Goal: Transaction & Acquisition: Purchase product/service

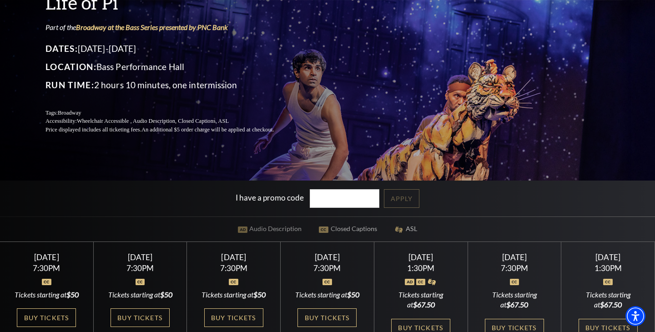
scroll to position [126, 0]
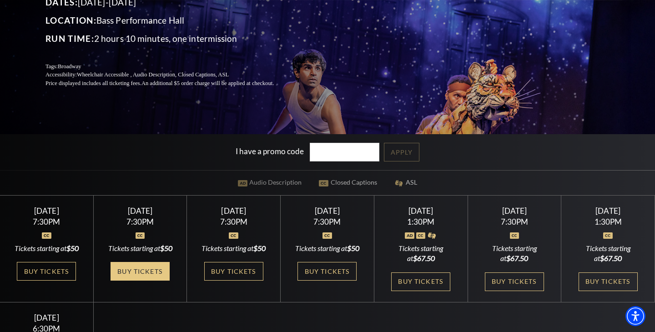
click at [141, 270] on link "Buy Tickets" at bounding box center [139, 271] width 59 height 19
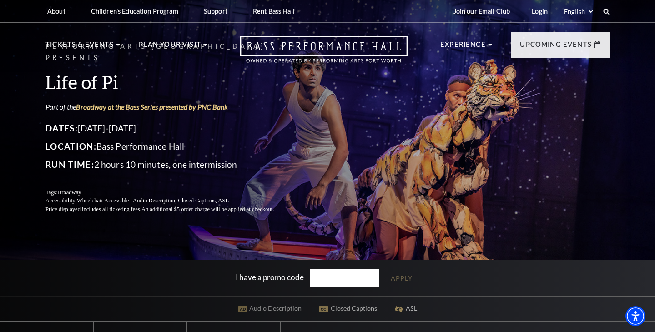
scroll to position [0, 0]
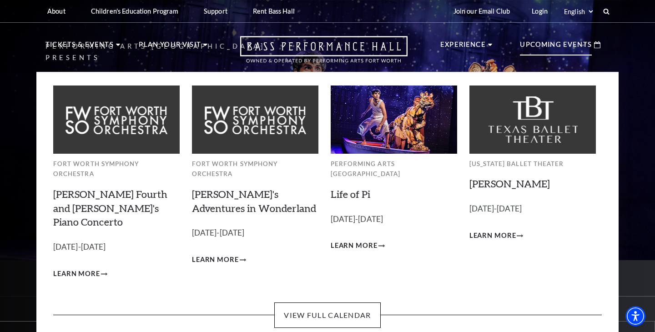
click at [544, 48] on p "Upcoming Events" at bounding box center [556, 47] width 72 height 16
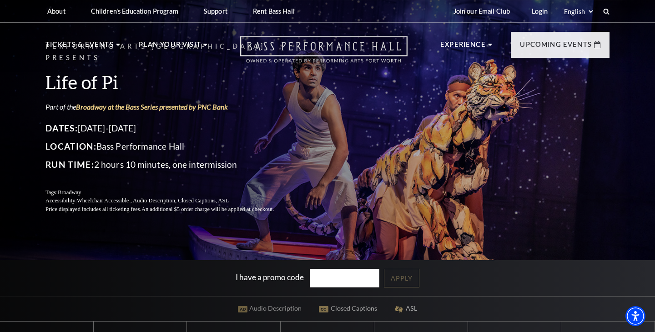
click at [341, 51] on icon "Open this option" at bounding box center [323, 49] width 167 height 27
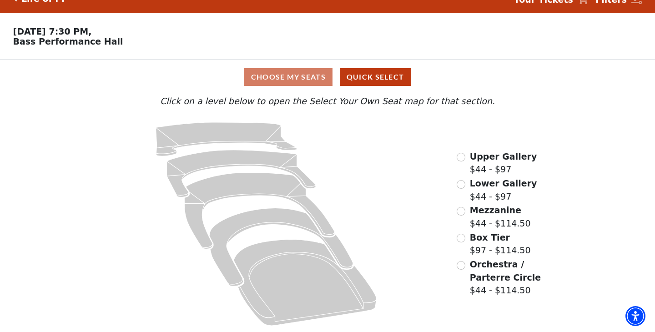
scroll to position [15, 0]
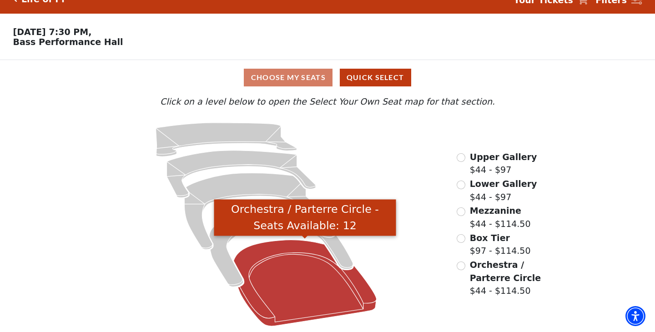
click at [292, 272] on icon "Orchestra / Parterre Circle - Seats Available: 12" at bounding box center [305, 283] width 143 height 86
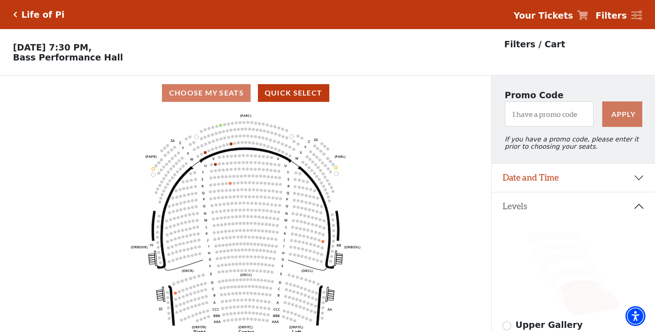
scroll to position [42, 0]
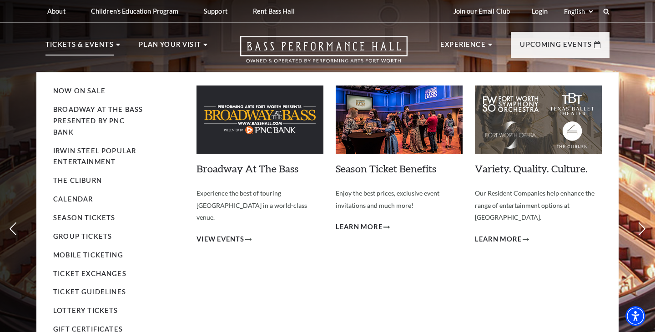
click at [102, 47] on p "Tickets & Events" at bounding box center [79, 47] width 68 height 16
click at [88, 89] on link "Now On Sale" at bounding box center [79, 91] width 52 height 8
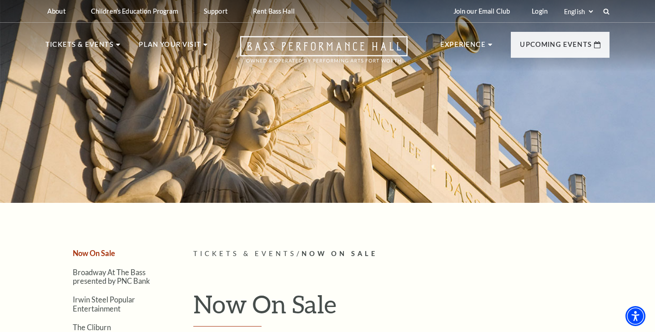
click at [373, 159] on div at bounding box center [327, 99] width 655 height 208
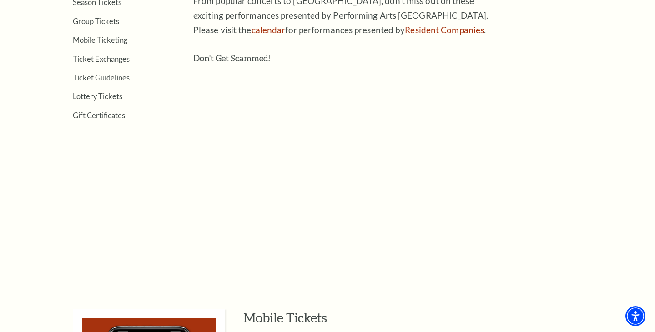
scroll to position [118, 0]
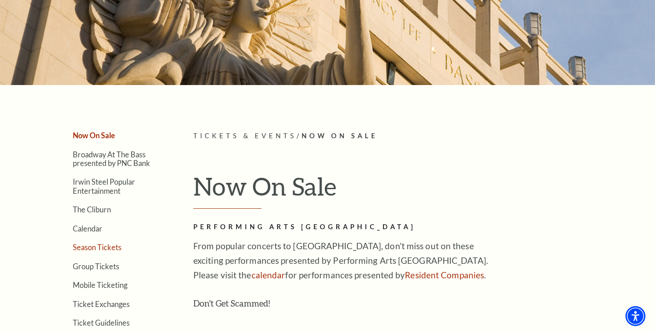
click at [96, 246] on link "Season Tickets" at bounding box center [97, 247] width 49 height 9
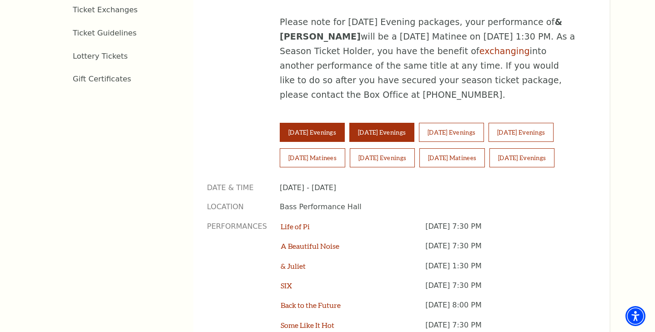
scroll to position [488, 0]
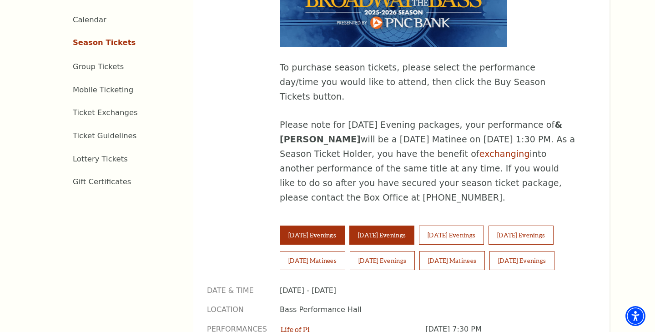
click at [384, 226] on button "Wednesday Evenings" at bounding box center [381, 235] width 65 height 19
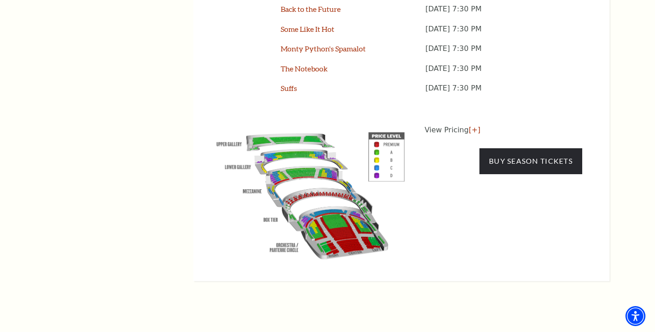
scroll to position [834, 0]
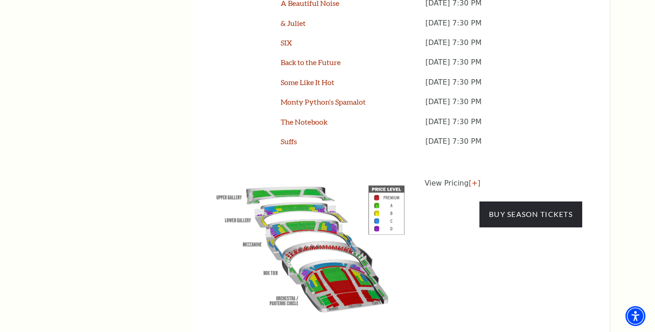
click at [529, 187] on div "View Pricing [+] Buy Season Tickets" at bounding box center [504, 247] width 158 height 138
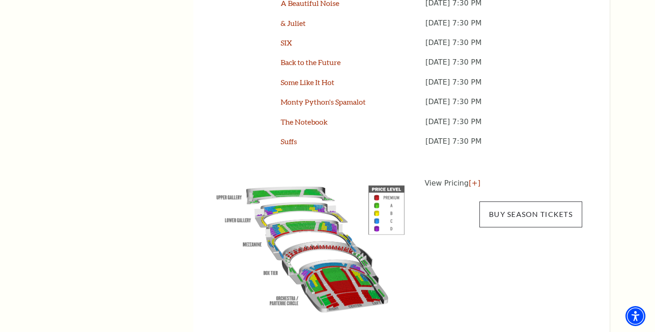
click at [526, 201] on link "Buy Season Tickets" at bounding box center [530, 213] width 103 height 25
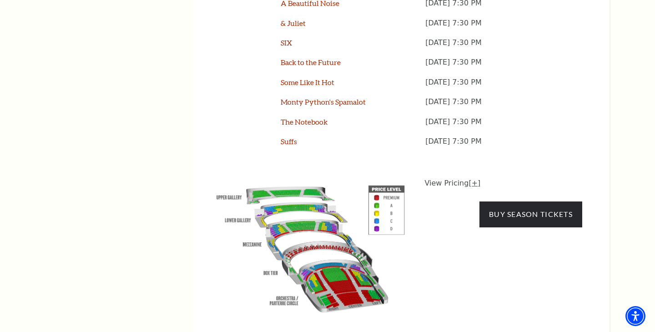
click at [470, 179] on link "[+]" at bounding box center [474, 183] width 12 height 9
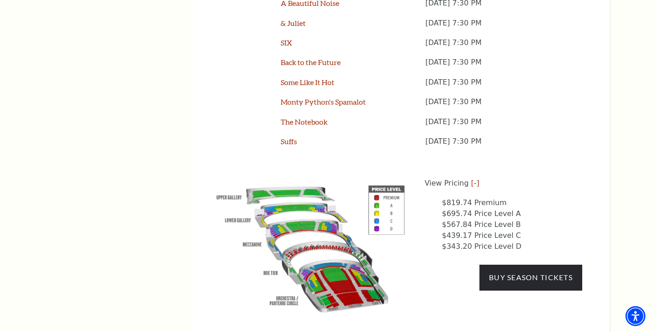
click at [312, 196] on img at bounding box center [310, 247] width 207 height 138
click at [471, 179] on link "[-]" at bounding box center [475, 183] width 8 height 9
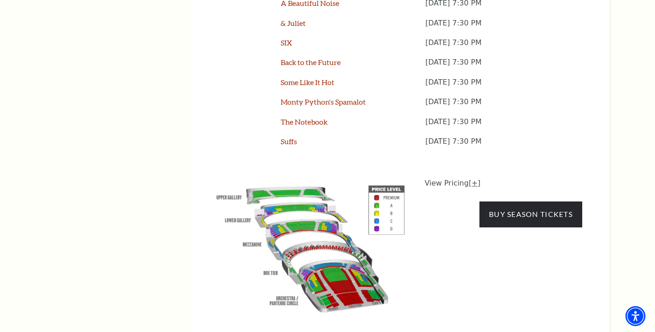
click at [471, 179] on link "[+]" at bounding box center [474, 183] width 12 height 9
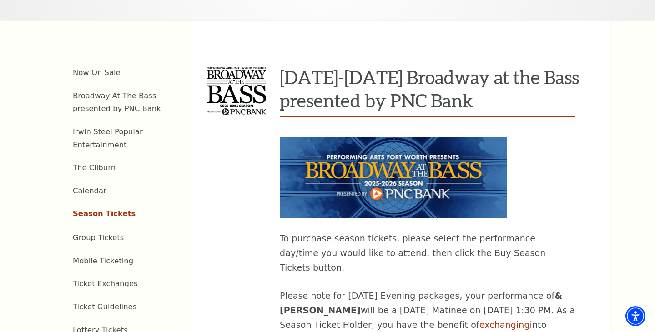
scroll to position [350, 0]
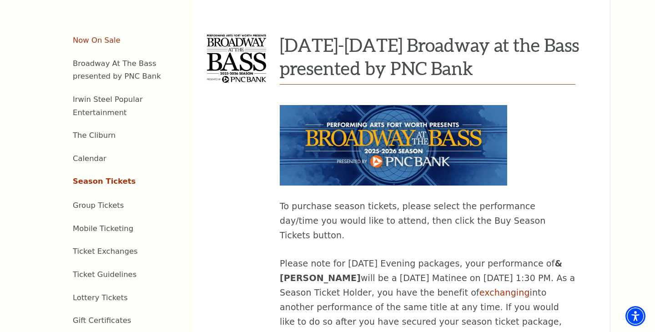
click at [93, 36] on link "Now On Sale" at bounding box center [97, 40] width 48 height 9
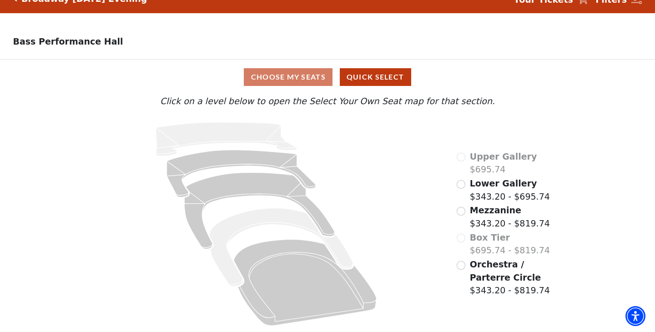
scroll to position [15, 0]
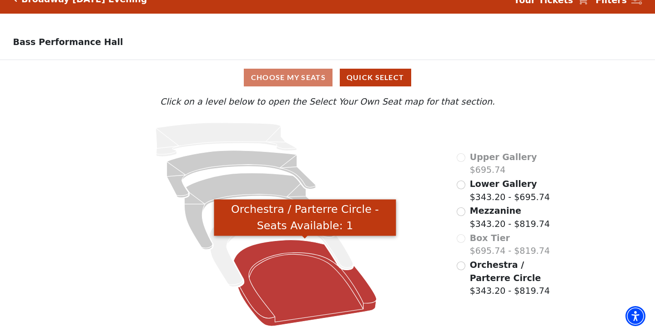
click at [318, 288] on icon "Orchestra / Parterre Circle - Seats Available: 1" at bounding box center [305, 283] width 143 height 86
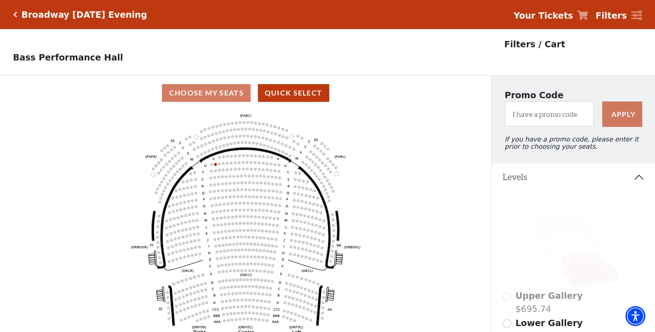
scroll to position [42, 0]
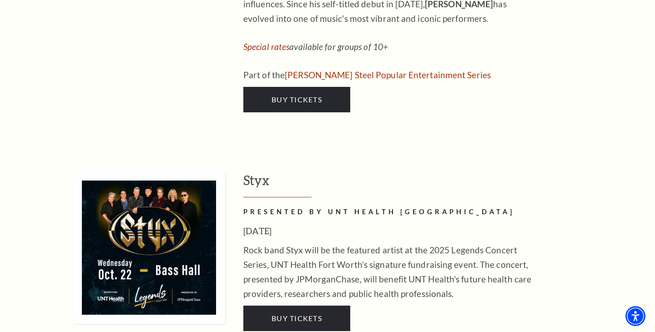
scroll to position [1997, 0]
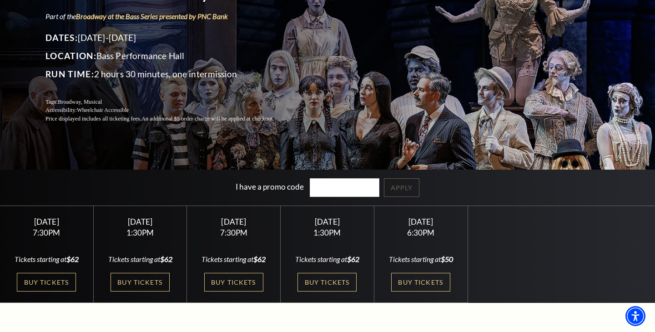
scroll to position [192, 0]
